Goal: Information Seeking & Learning: Learn about a topic

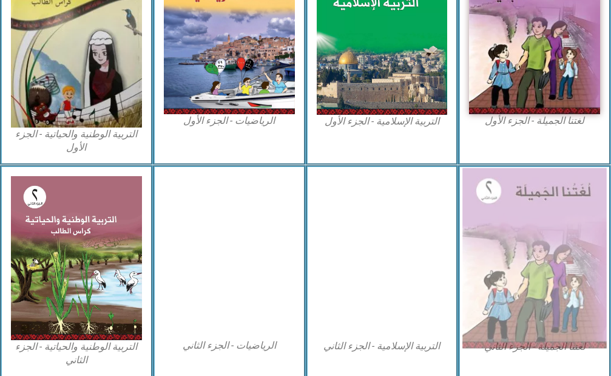
scroll to position [485, 0]
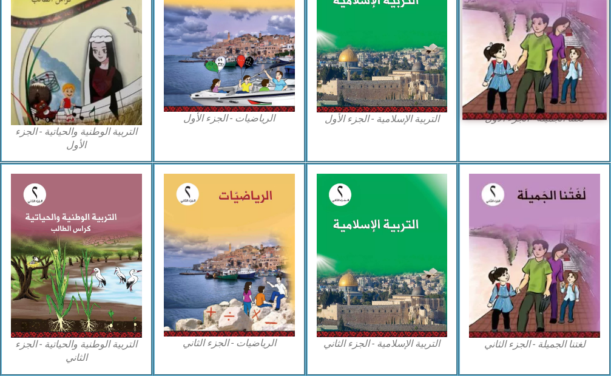
click at [494, 52] on img at bounding box center [534, 30] width 144 height 178
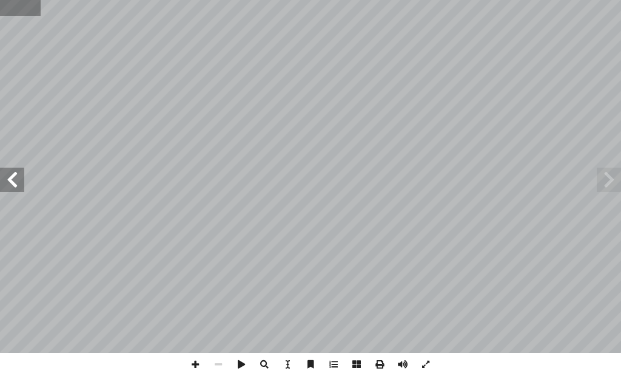
click at [31, 5] on input "text" at bounding box center [20, 8] width 41 height 16
type input "**"
click at [9, 171] on span at bounding box center [12, 179] width 24 height 24
click at [7, 170] on span at bounding box center [12, 179] width 24 height 24
click at [425, 359] on span at bounding box center [425, 364] width 23 height 23
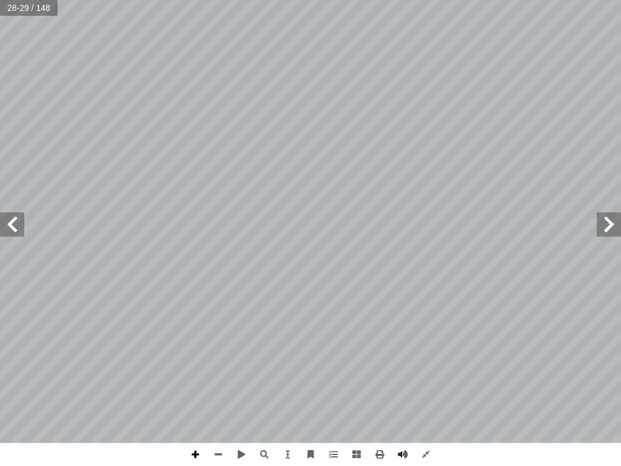
click at [197, 375] on span at bounding box center [195, 454] width 23 height 23
click at [429, 375] on span at bounding box center [425, 454] width 23 height 23
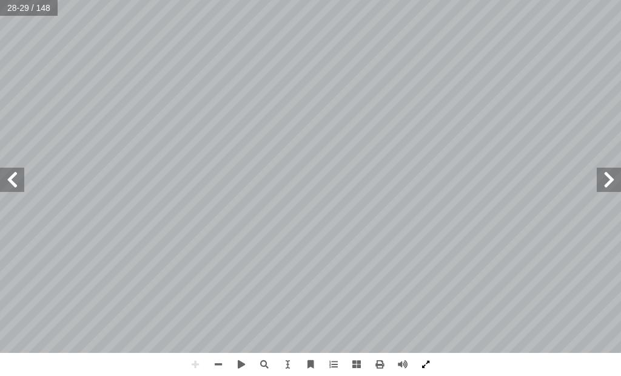
click at [424, 365] on span at bounding box center [425, 364] width 23 height 23
